Goal: Transaction & Acquisition: Obtain resource

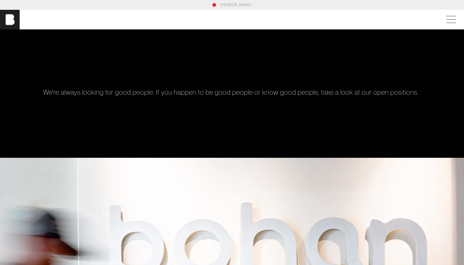
click at [62, 111] on div "We're always looking for good people. If you happen to be good people or know g…" at bounding box center [232, 93] width 398 height 129
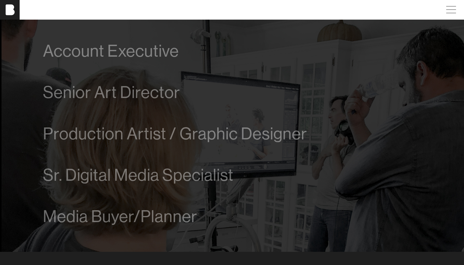
scroll to position [363, 0]
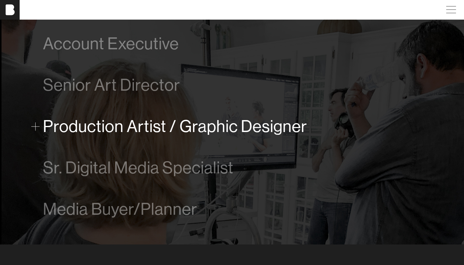
click at [63, 130] on span "Production Artist / Graphic Designer" at bounding box center [175, 126] width 264 height 19
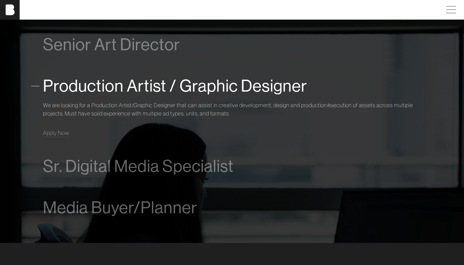
scroll to position [406, 0]
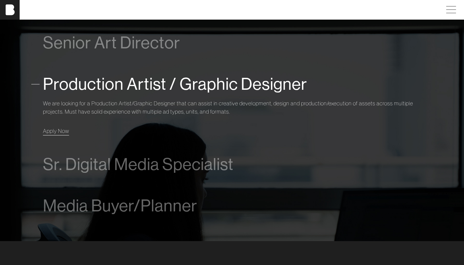
click at [59, 131] on span "Apply Now" at bounding box center [56, 131] width 26 height 7
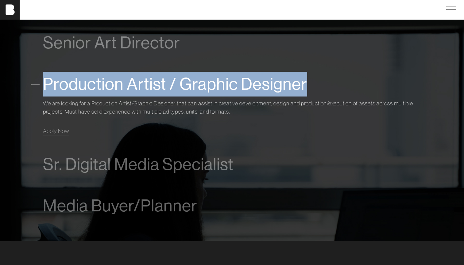
drag, startPoint x: 317, startPoint y: 84, endPoint x: 44, endPoint y: 89, distance: 272.8
click at [44, 89] on div "Production Artist / Graphic Designer" at bounding box center [232, 84] width 378 height 25
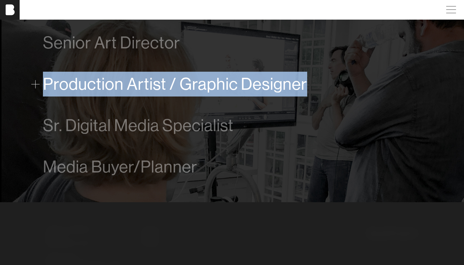
copy span "Production Artist / Graphic Designer"
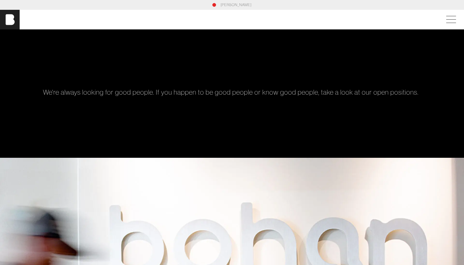
scroll to position [0, 0]
click at [239, 5] on link "[PERSON_NAME]" at bounding box center [236, 5] width 31 height 6
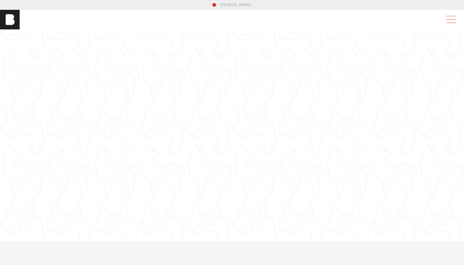
click at [448, 21] on span at bounding box center [450, 19] width 14 height 11
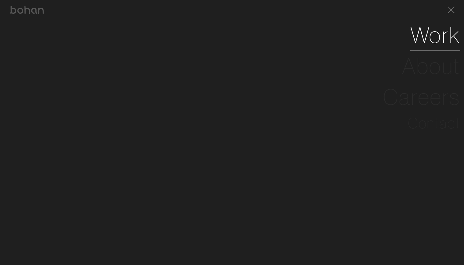
click at [420, 44] on link "Work" at bounding box center [435, 35] width 50 height 31
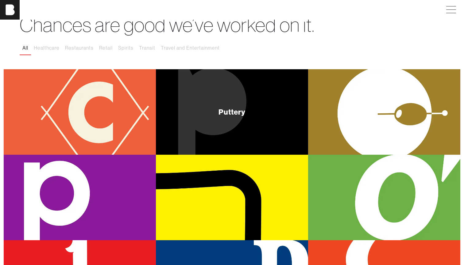
scroll to position [31, 0]
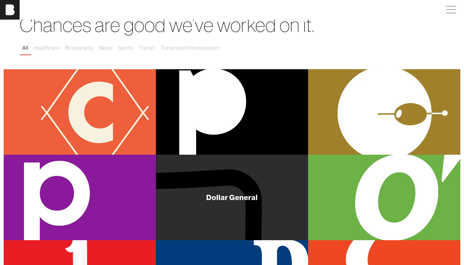
click at [207, 160] on div "Dollar General" at bounding box center [232, 198] width 152 height 86
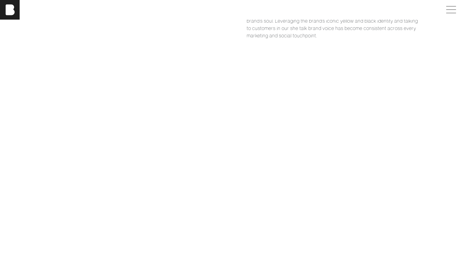
scroll to position [597, 0]
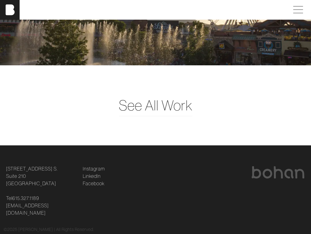
scroll to position [1383, 0]
